Goal: Task Accomplishment & Management: Use online tool/utility

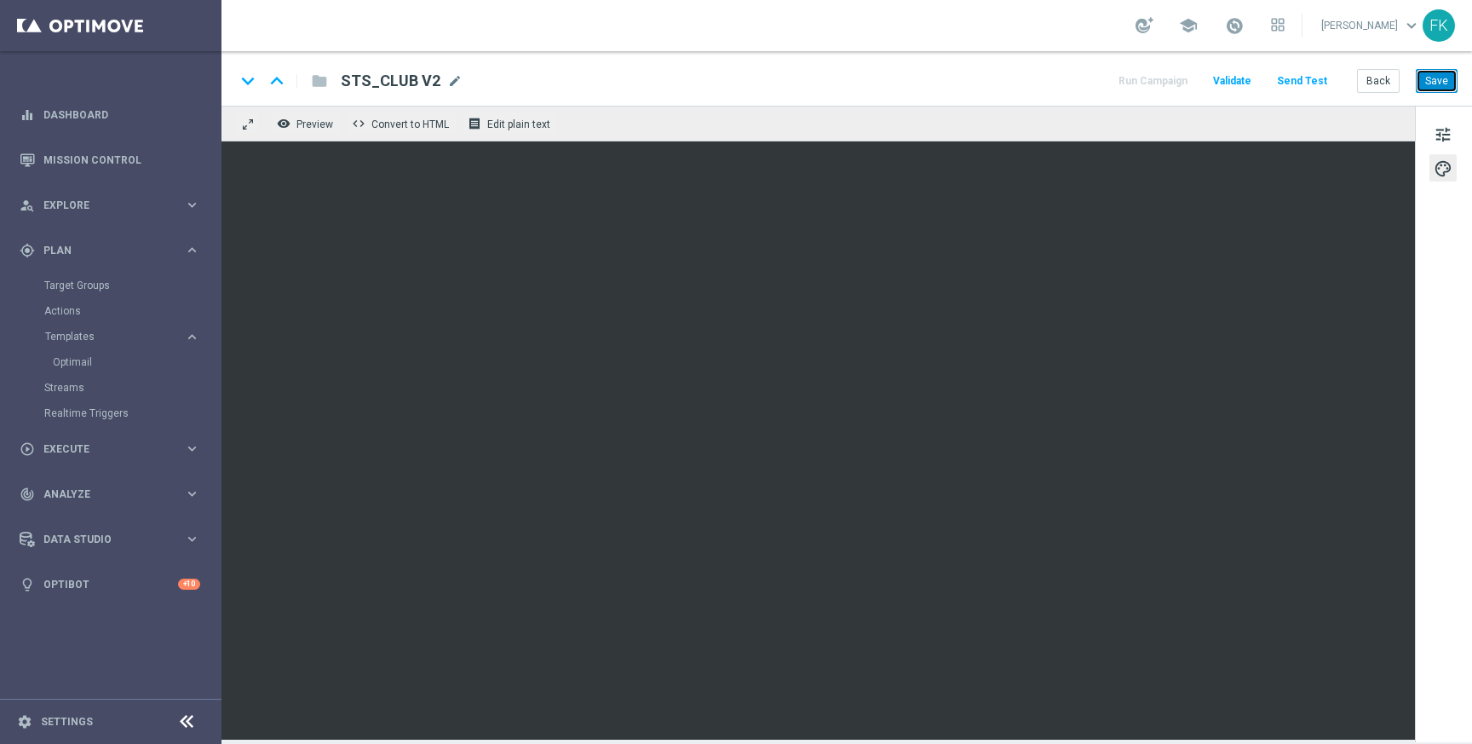
click at [1441, 78] on button "Save" at bounding box center [1437, 81] width 42 height 24
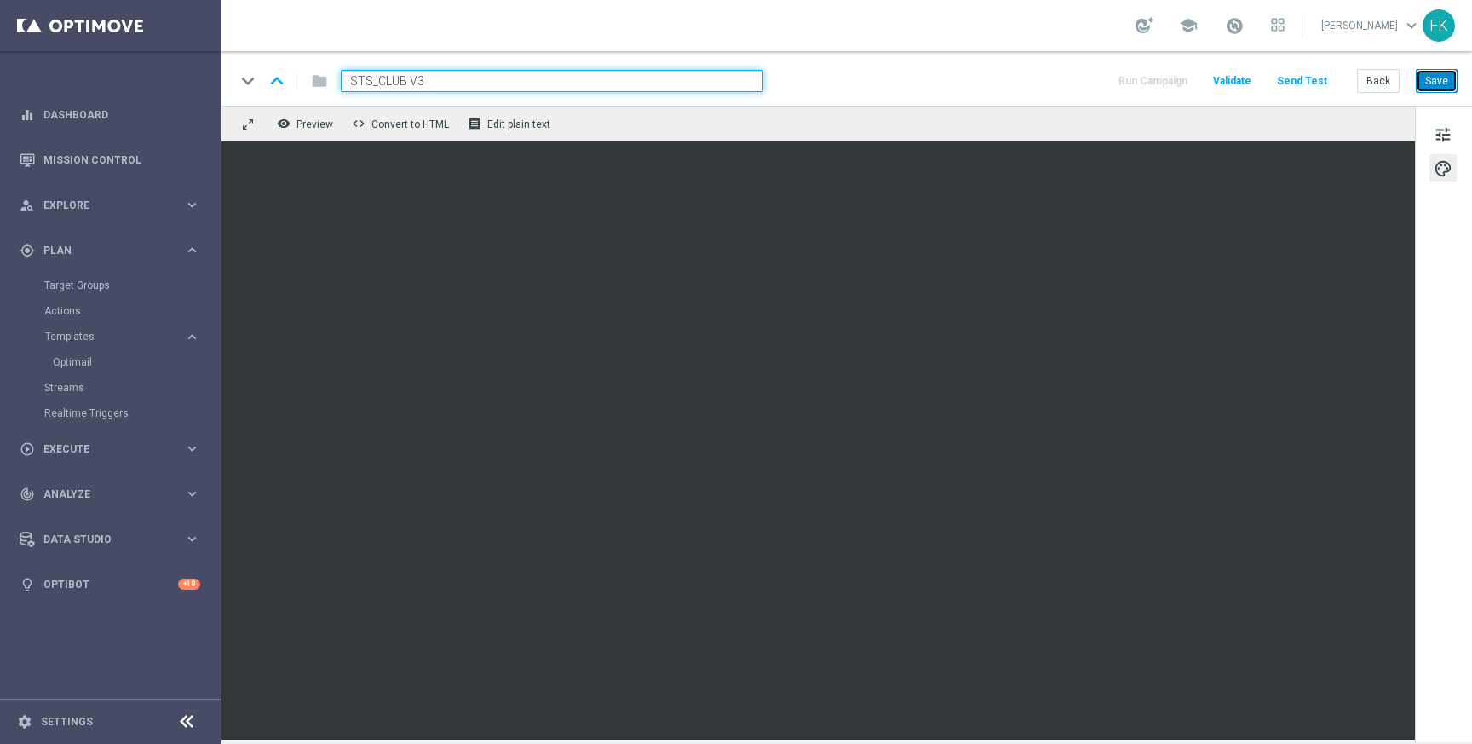
click at [1440, 85] on button "Save" at bounding box center [1437, 81] width 42 height 24
